Goal: Book appointment/travel/reservation

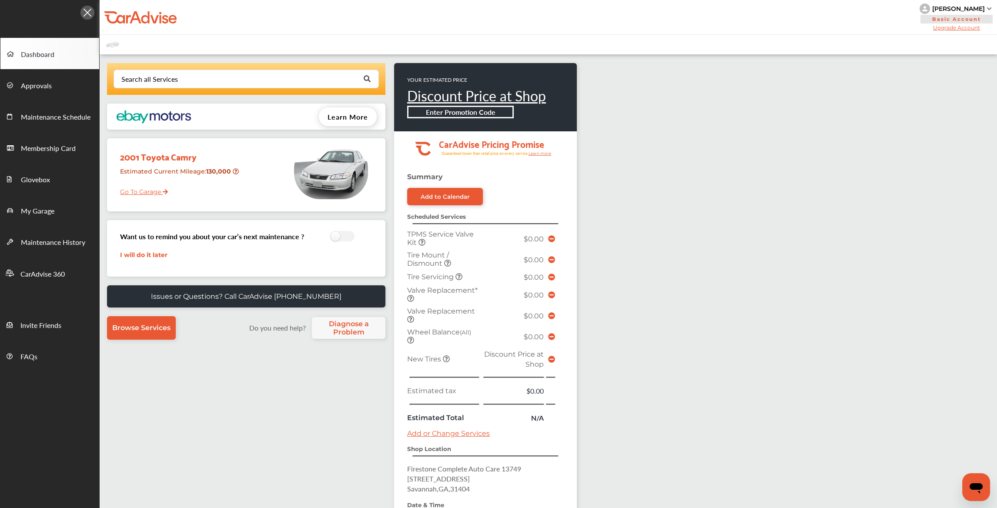
click at [551, 358] on icon at bounding box center [551, 359] width 7 height 7
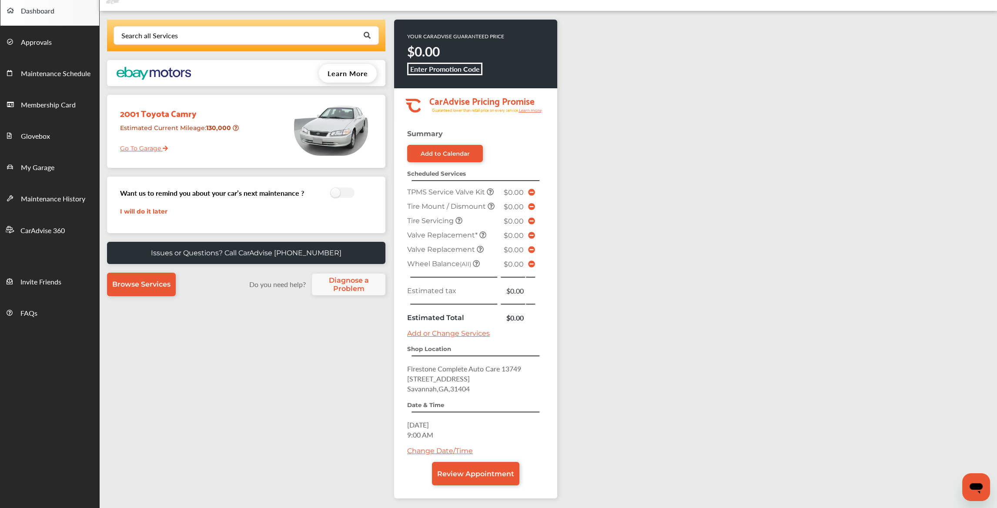
scroll to position [87, 0]
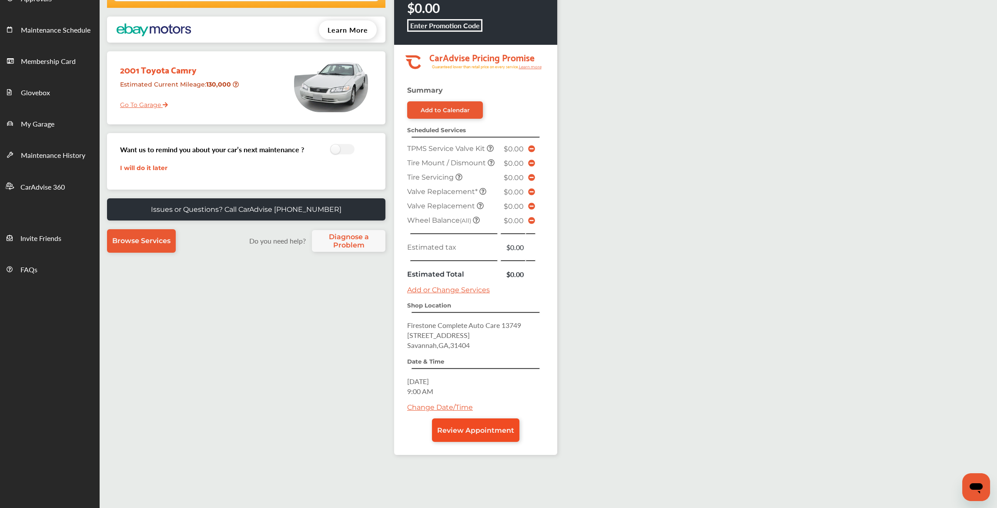
click at [473, 427] on span "Review Appointment" at bounding box center [475, 430] width 77 height 8
click at [453, 426] on span "Review Appointment" at bounding box center [475, 430] width 77 height 8
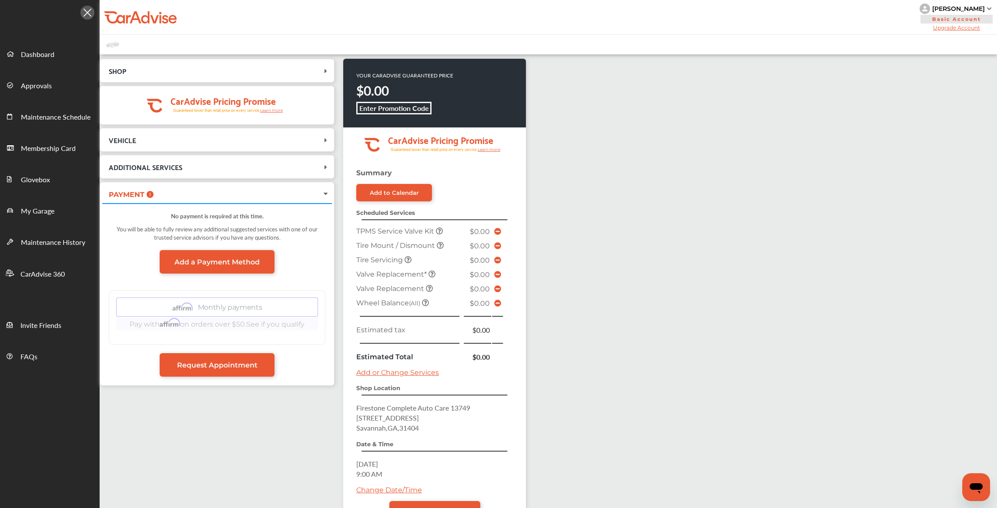
scroll to position [87, 0]
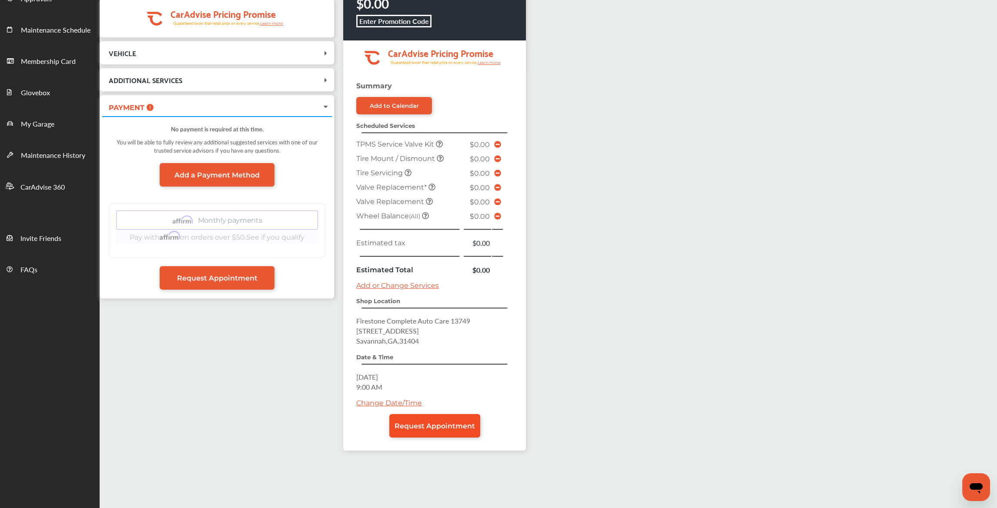
click at [451, 428] on link "Request Appointment" at bounding box center [434, 425] width 91 height 23
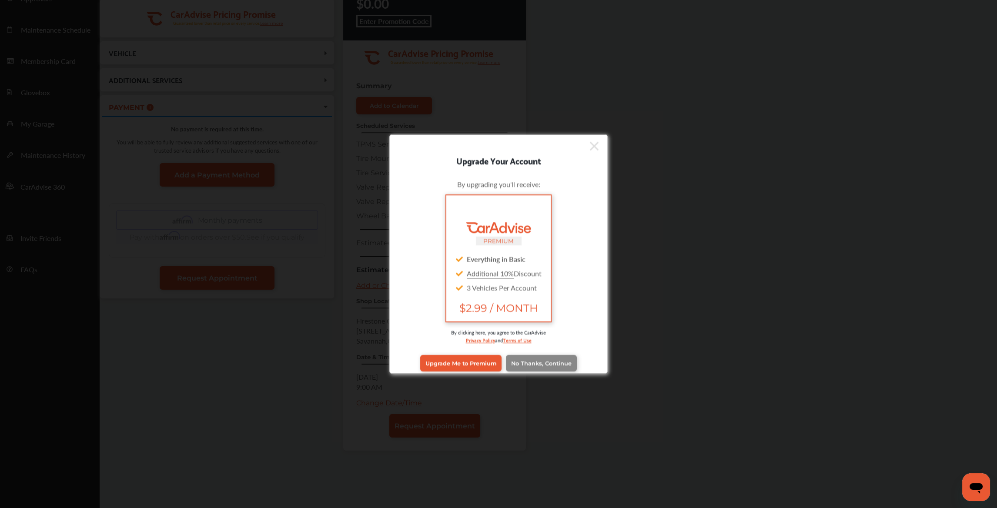
click at [511, 362] on span "No Thanks, Continue" at bounding box center [541, 363] width 60 height 7
